Goal: Navigation & Orientation: Find specific page/section

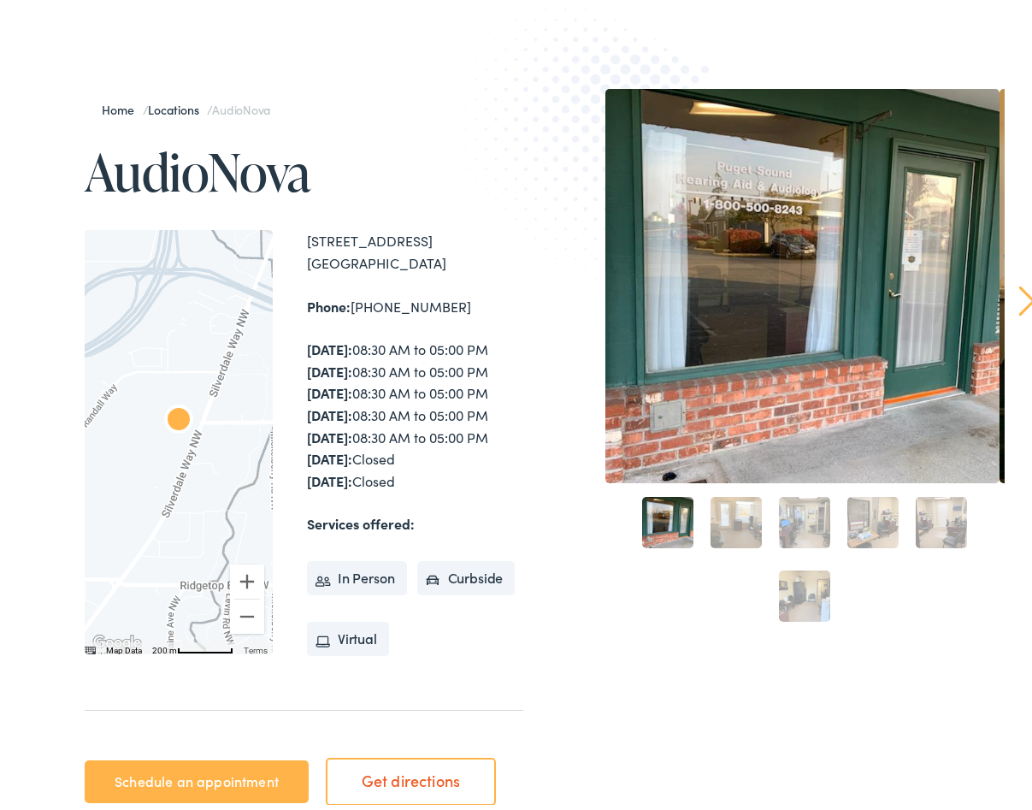
scroll to position [174, 0]
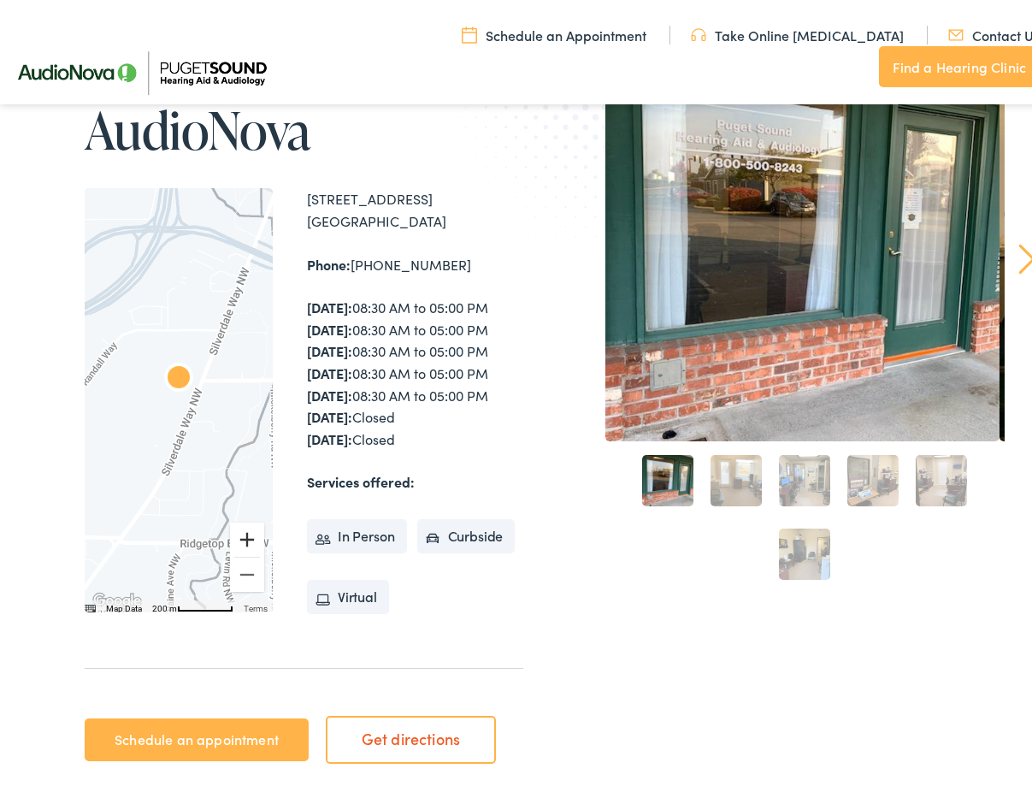
click at [246, 551] on button "Zoom in" at bounding box center [247, 533] width 34 height 34
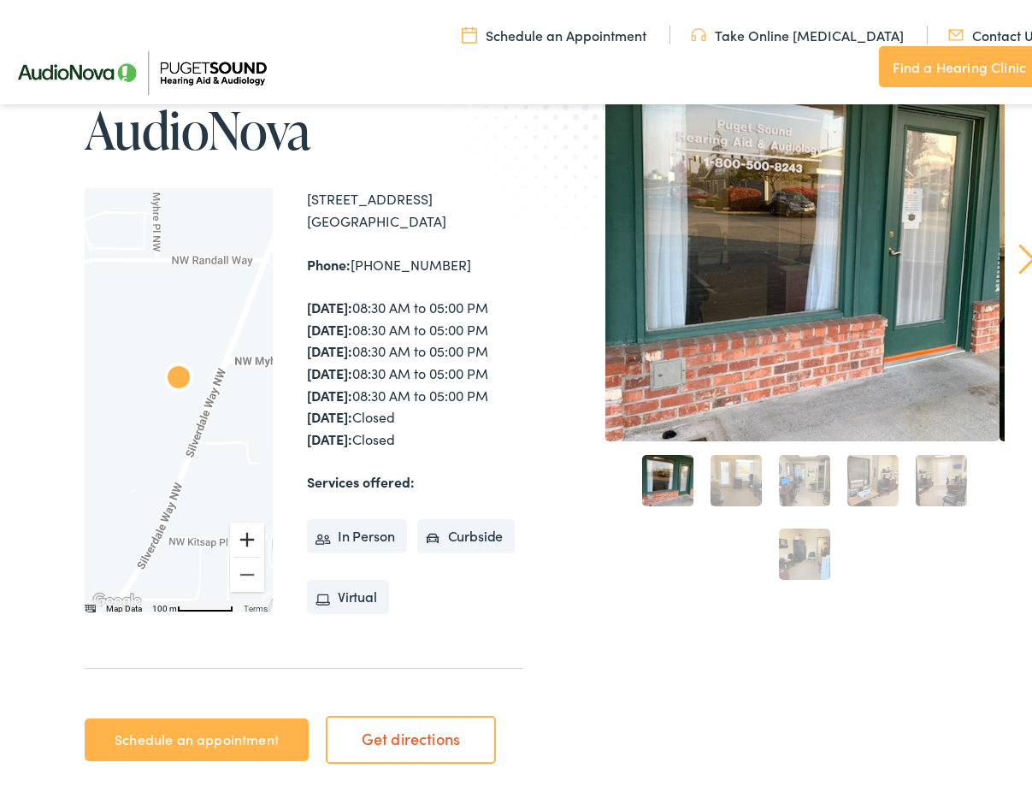
click at [246, 551] on button "Zoom in" at bounding box center [247, 533] width 34 height 34
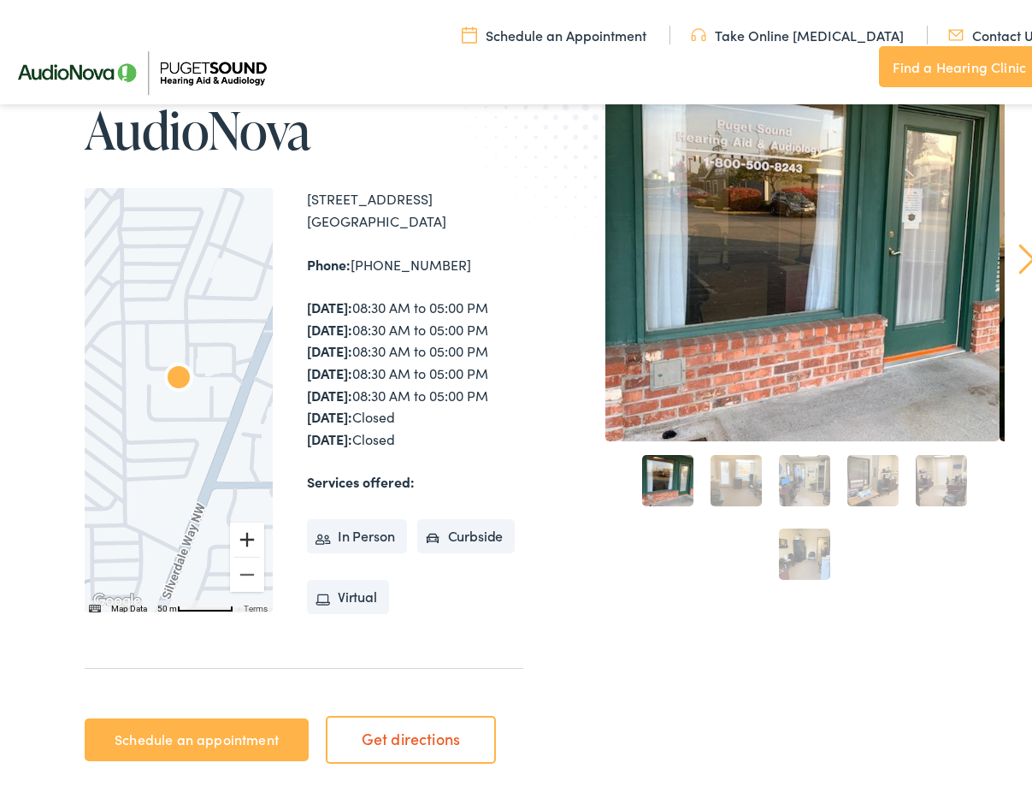
click at [246, 551] on button "Zoom in" at bounding box center [247, 533] width 34 height 34
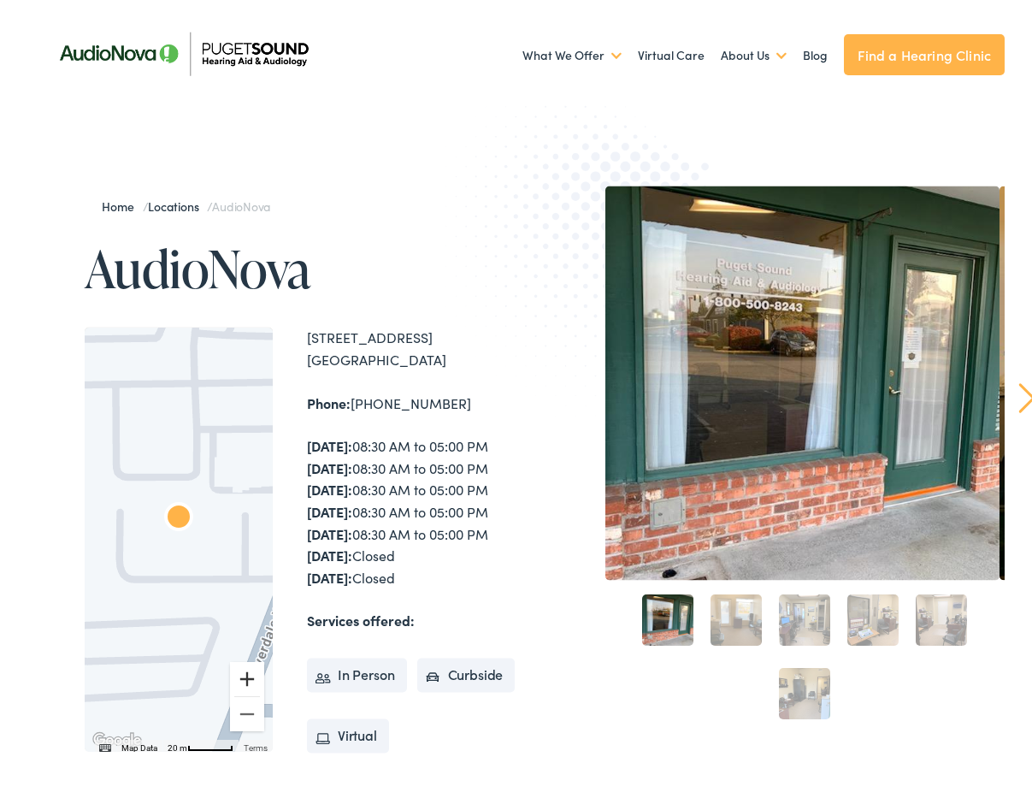
scroll to position [0, 0]
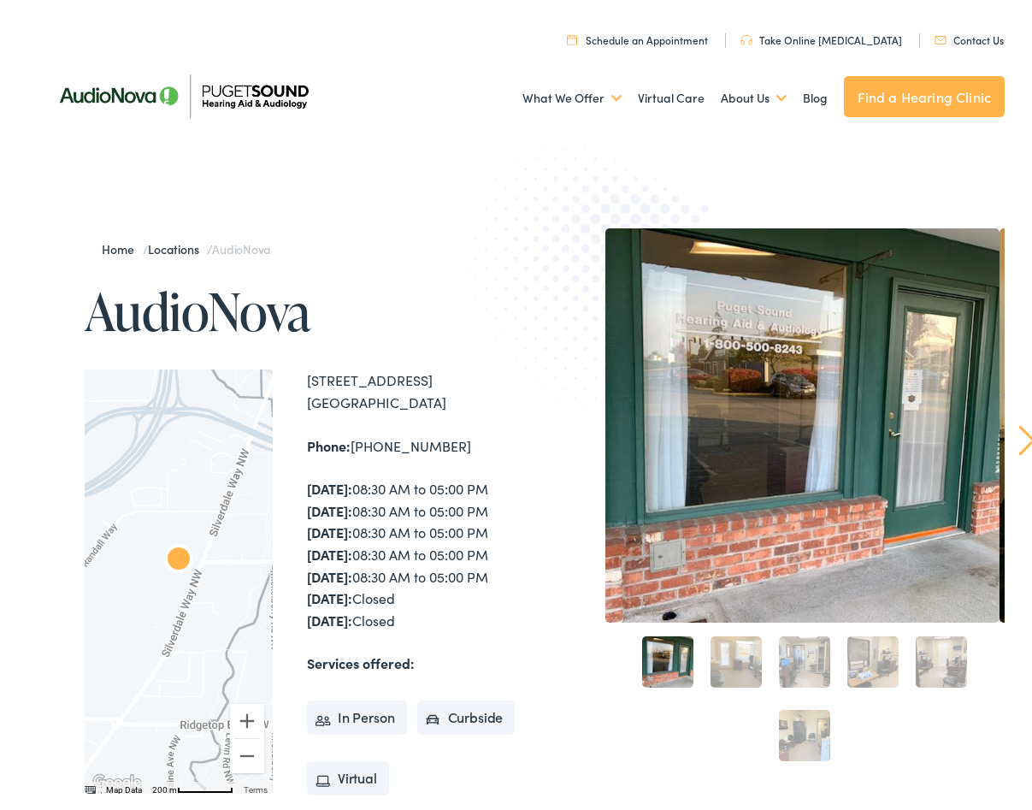
click at [386, 215] on div "Home / Locations / AudioNova AudioNova To navigate the map with touch gestures …" at bounding box center [523, 587] width 1046 height 901
